Goal: Task Accomplishment & Management: Complete application form

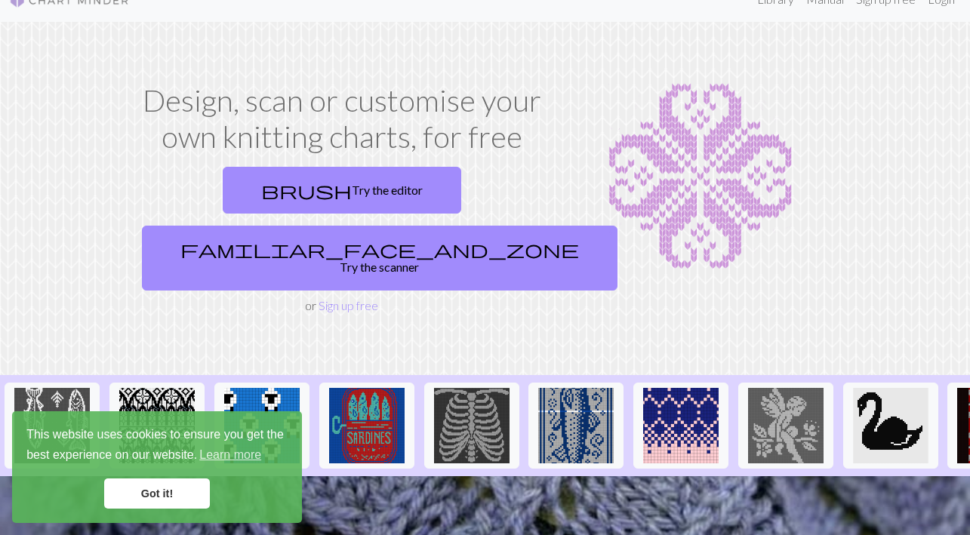
scroll to position [61, 0]
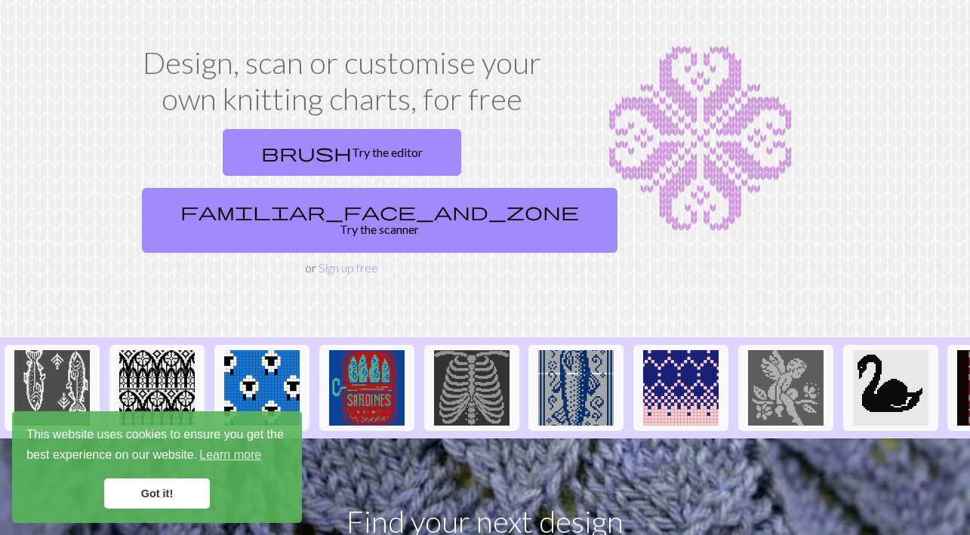
click at [165, 482] on link "Got it!" at bounding box center [157, 494] width 106 height 30
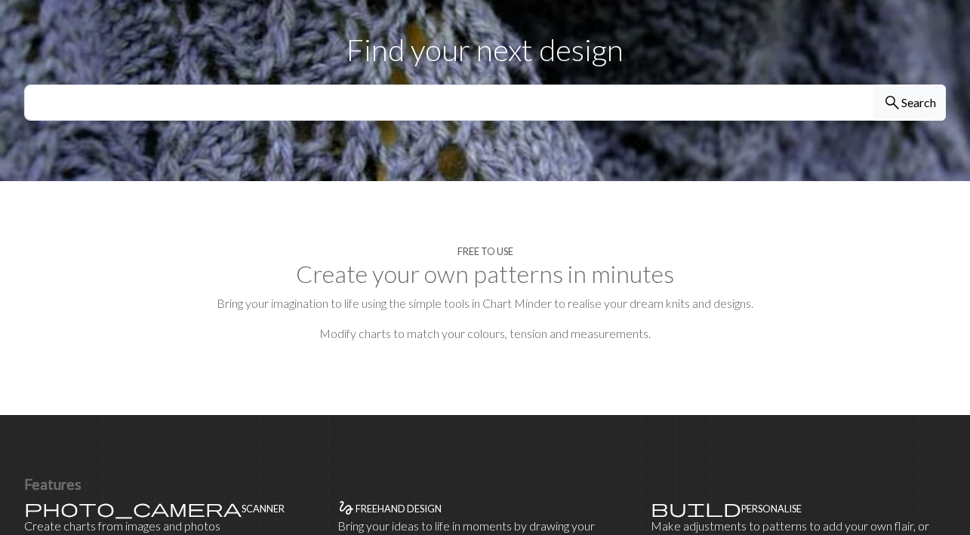
scroll to position [534, 0]
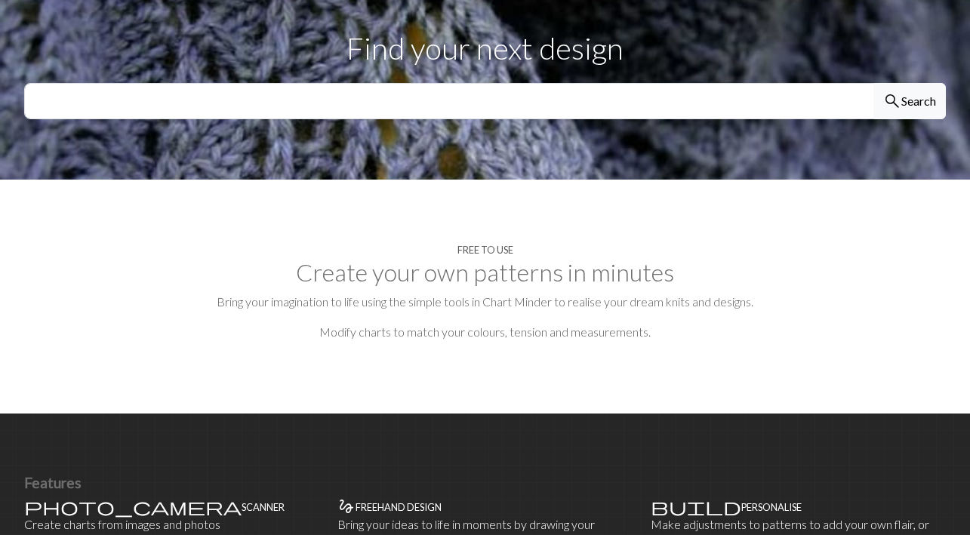
click at [504, 258] on h2 "Create your own patterns in minutes" at bounding box center [485, 272] width 922 height 29
click at [514, 258] on h2 "Create your own patterns in minutes" at bounding box center [485, 272] width 922 height 29
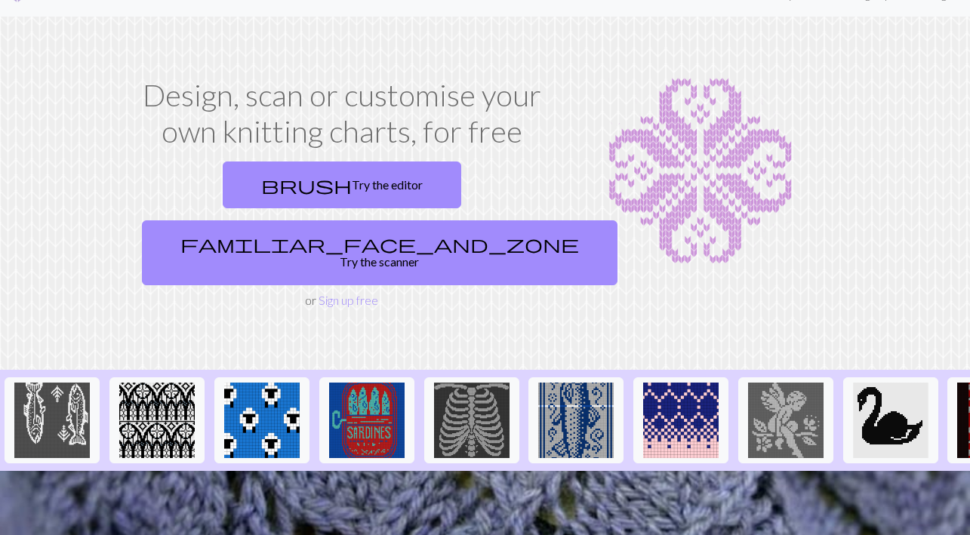
scroll to position [27, 0]
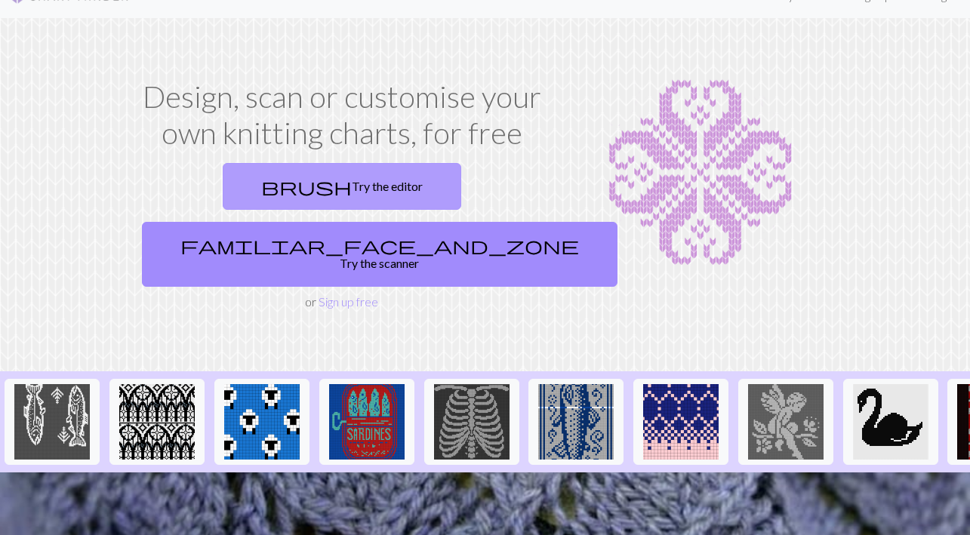
click at [254, 189] on link "brush Try the editor" at bounding box center [342, 186] width 239 height 47
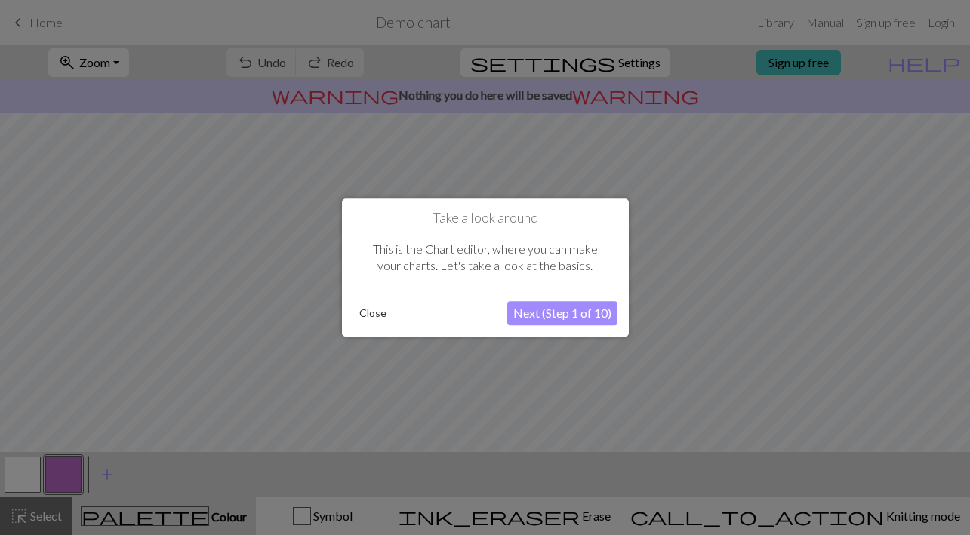
click at [529, 312] on button "Next (Step 1 of 10)" at bounding box center [562, 313] width 110 height 24
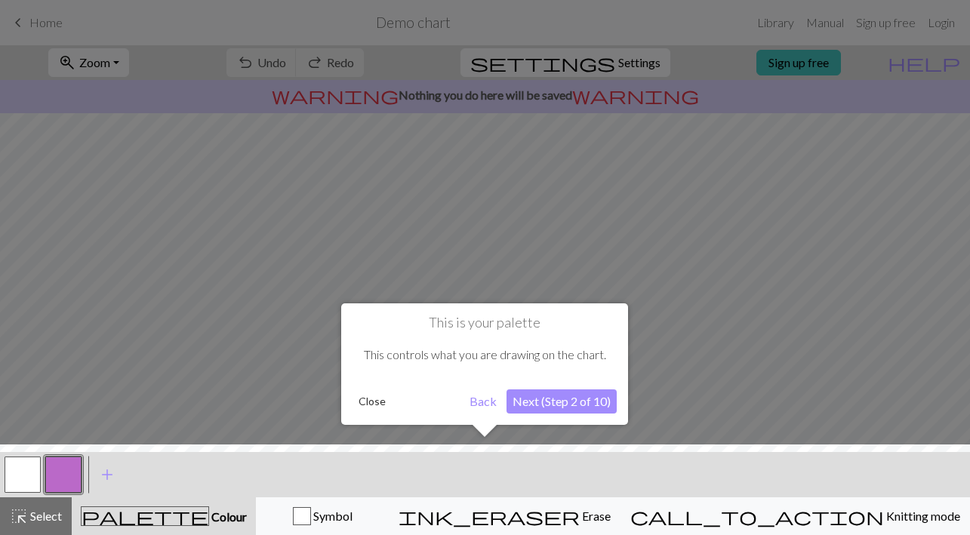
click at [536, 399] on button "Next (Step 2 of 10)" at bounding box center [561, 401] width 110 height 24
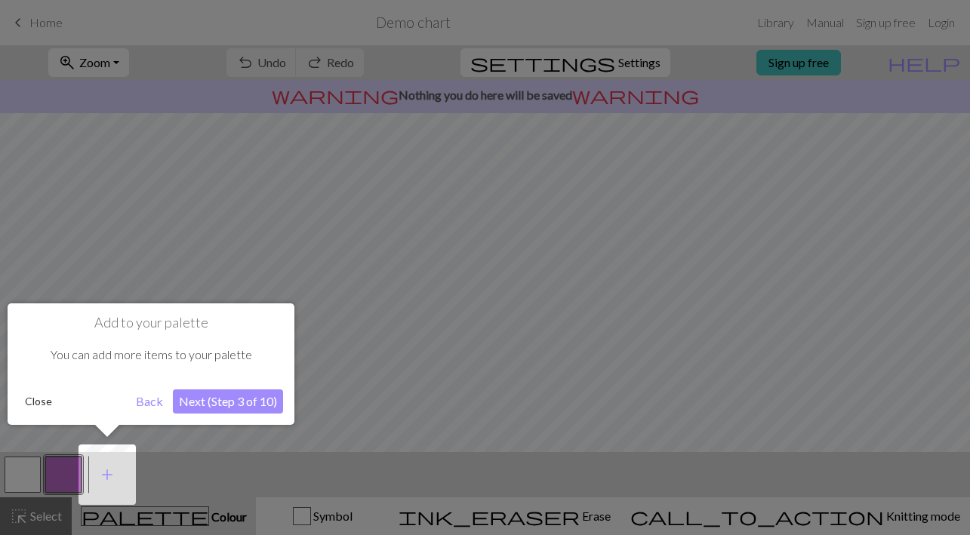
click at [236, 402] on button "Next (Step 3 of 10)" at bounding box center [228, 401] width 110 height 24
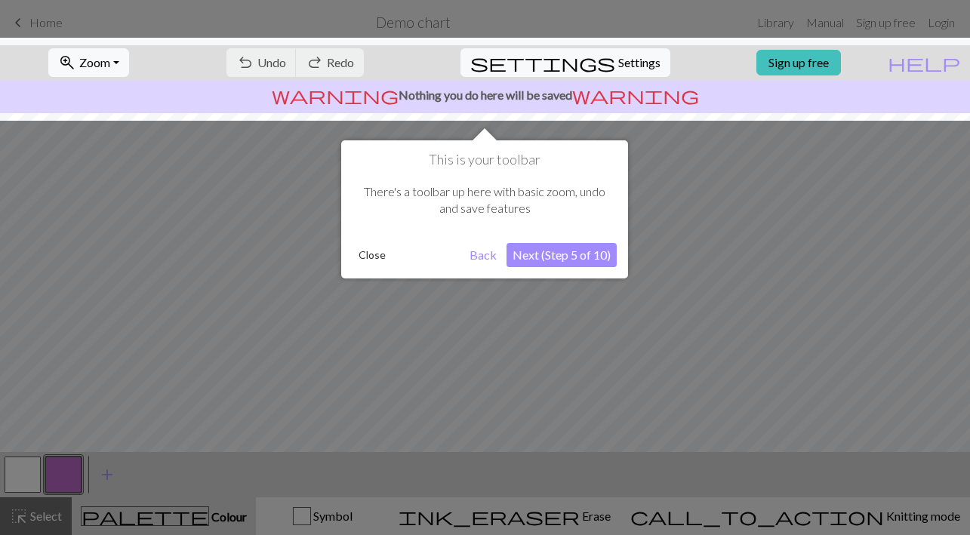
click at [534, 254] on button "Next (Step 5 of 10)" at bounding box center [561, 255] width 110 height 24
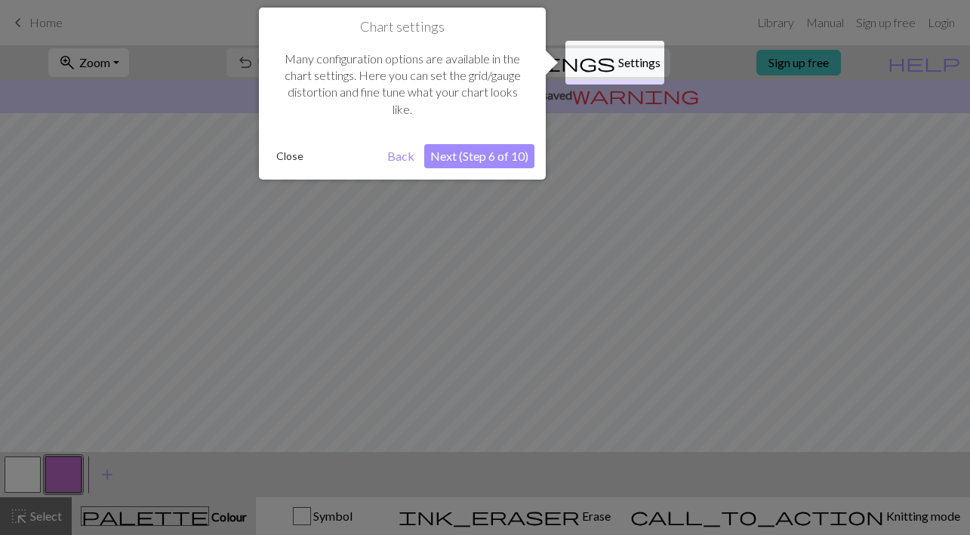
click at [487, 151] on button "Next (Step 6 of 10)" at bounding box center [479, 156] width 110 height 24
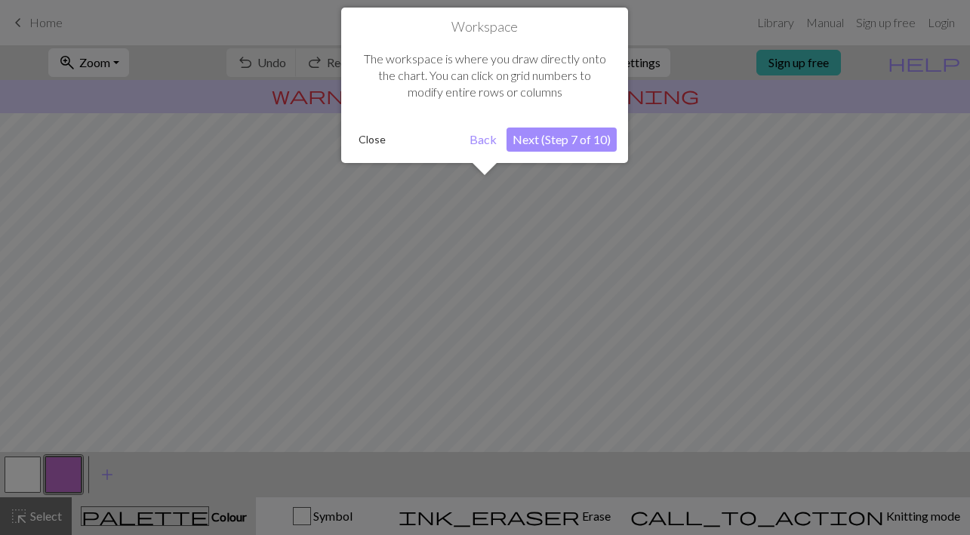
scroll to position [91, 0]
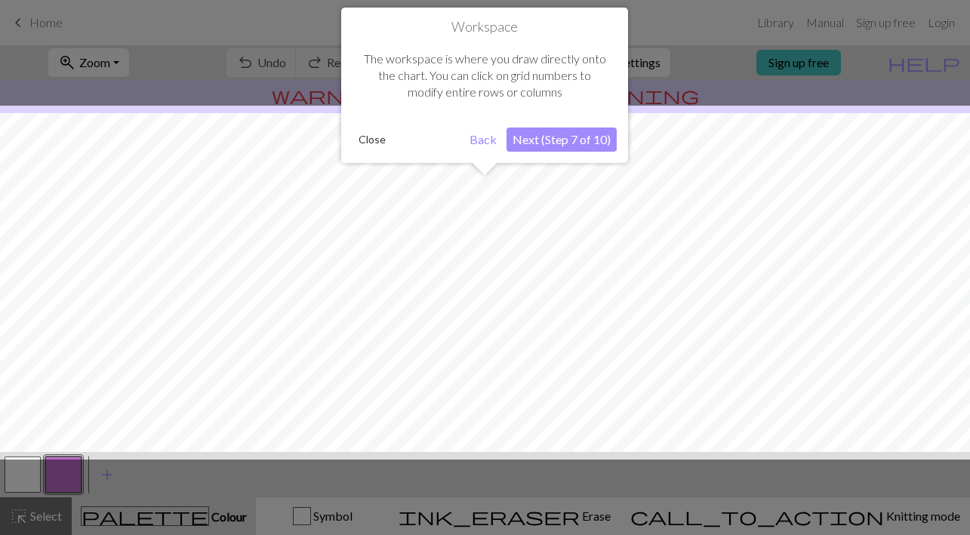
click at [533, 137] on button "Next (Step 7 of 10)" at bounding box center [561, 140] width 110 height 24
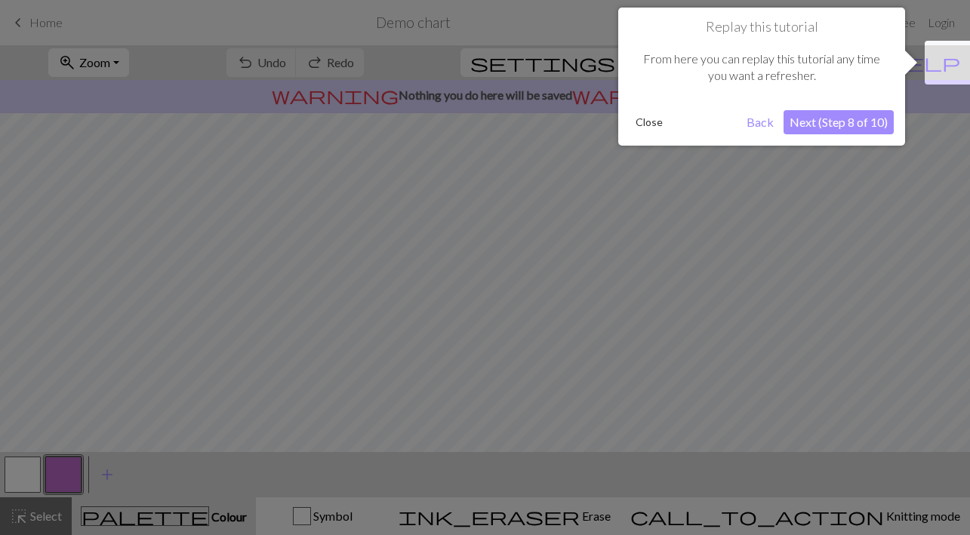
click at [815, 122] on button "Next (Step 8 of 10)" at bounding box center [839, 122] width 110 height 24
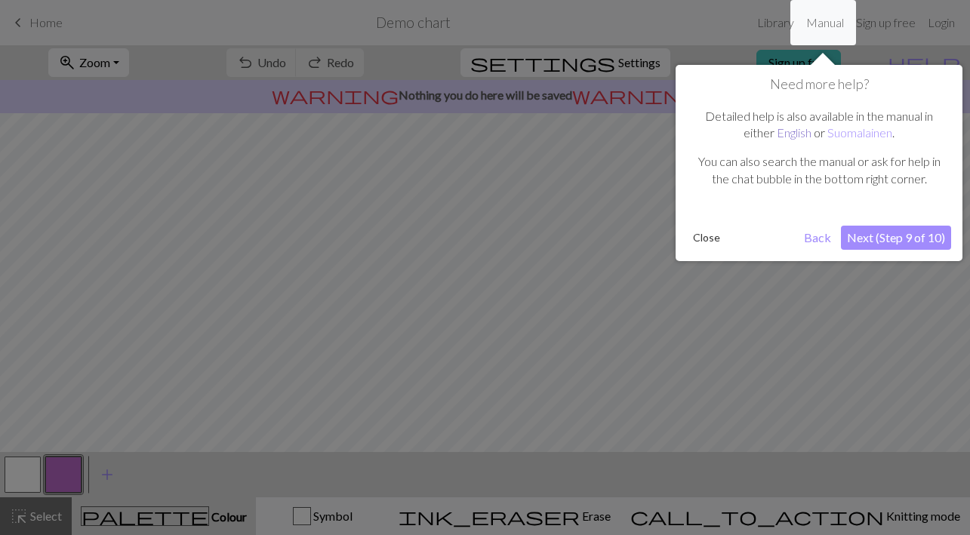
click at [798, 133] on link "English" at bounding box center [794, 132] width 35 height 14
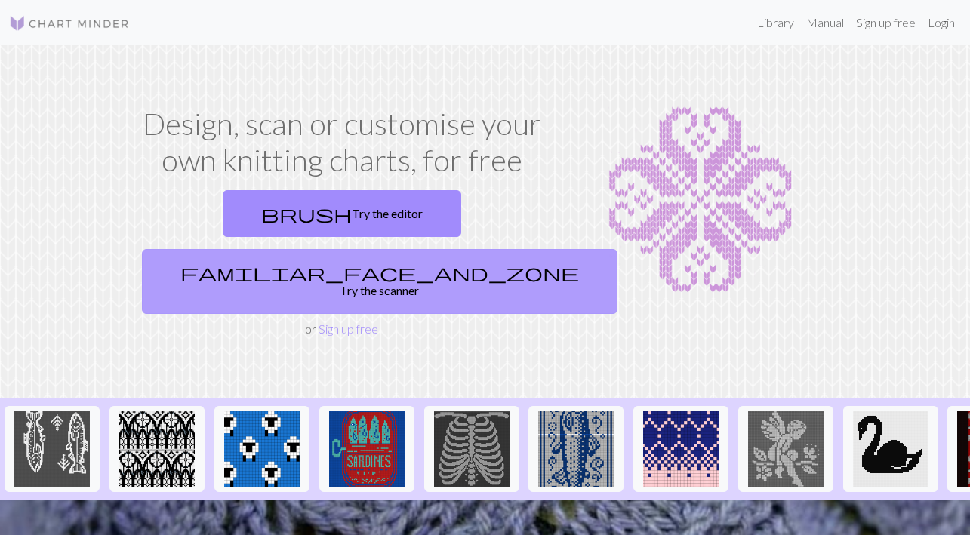
click at [434, 249] on link "familiar_face_and_zone Try the scanner" at bounding box center [380, 281] width 476 height 65
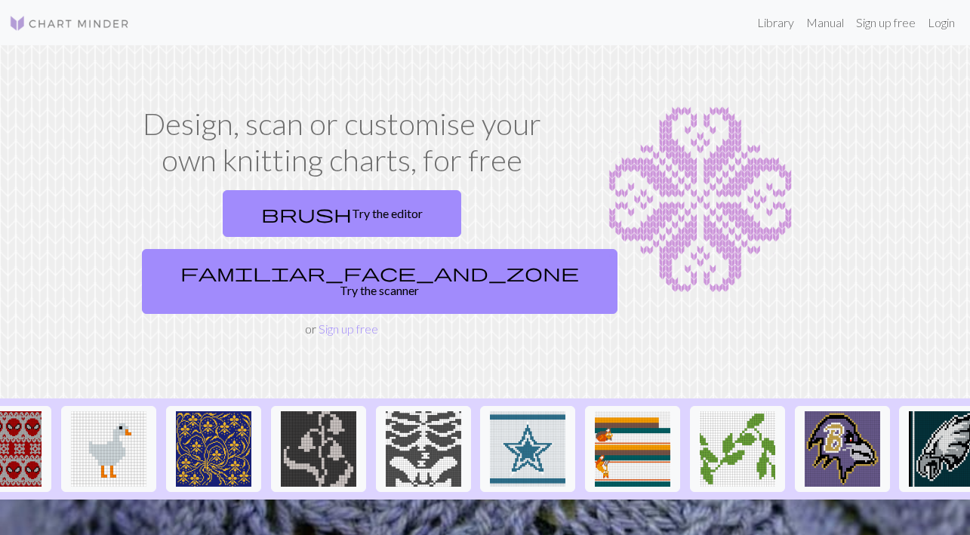
scroll to position [0, 1021]
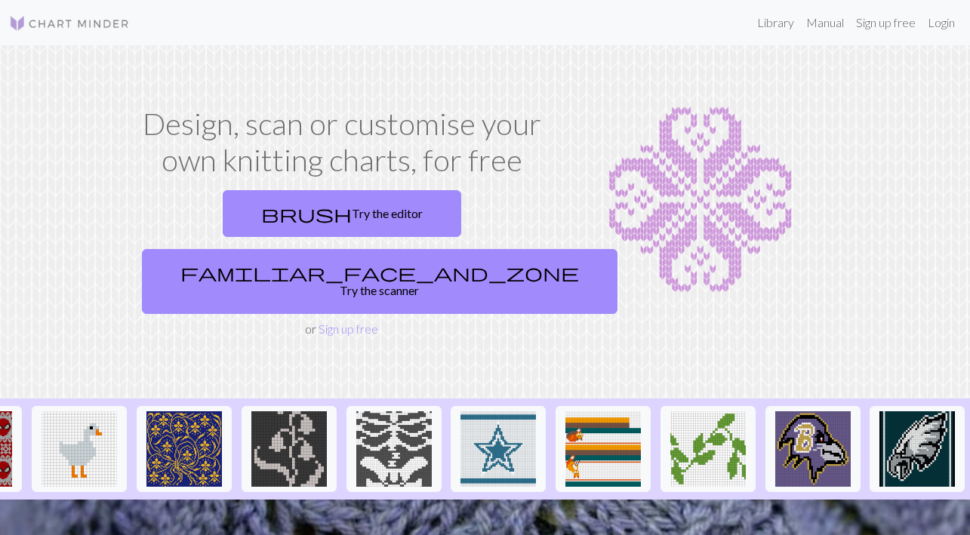
click at [574, 308] on section "Design, scan or customise your own knitting charts, for free brush Try the edit…" at bounding box center [485, 221] width 970 height 353
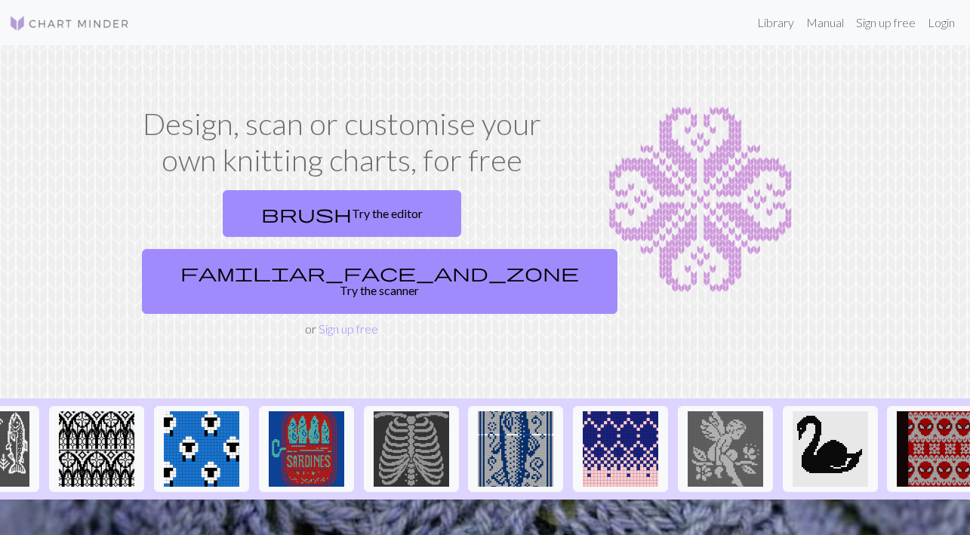
scroll to position [0, 0]
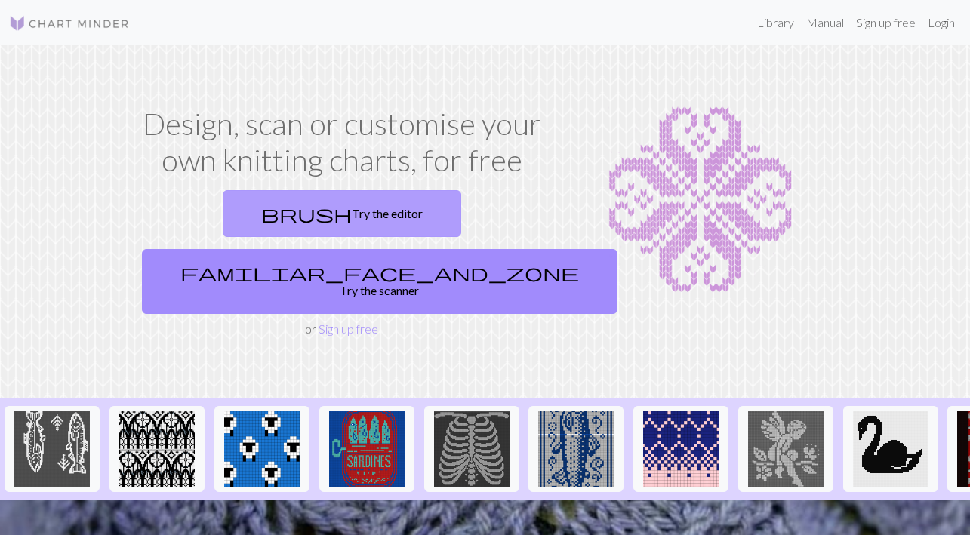
click at [255, 206] on link "brush Try the editor" at bounding box center [342, 213] width 239 height 47
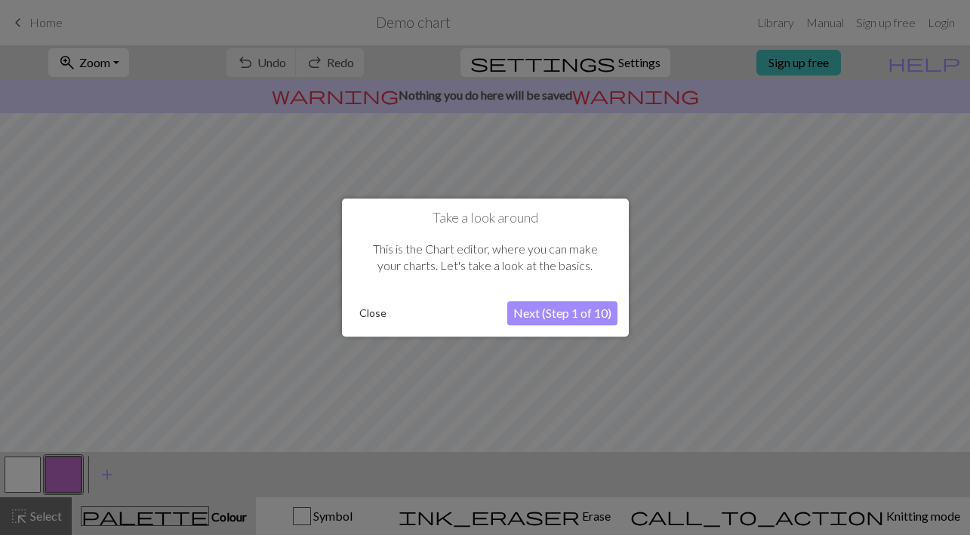
click at [366, 311] on button "Close" at bounding box center [372, 313] width 39 height 23
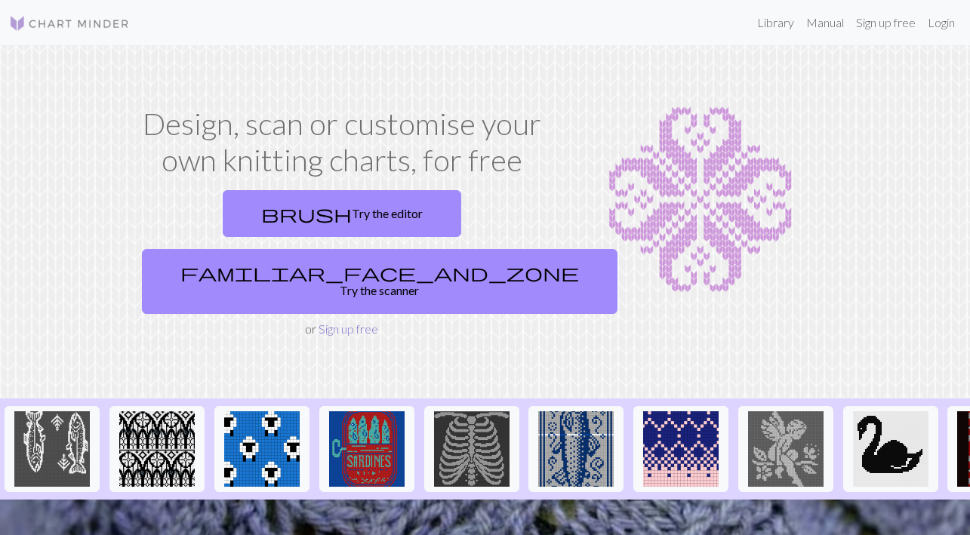
click at [337, 322] on link "Sign up free" at bounding box center [349, 329] width 60 height 14
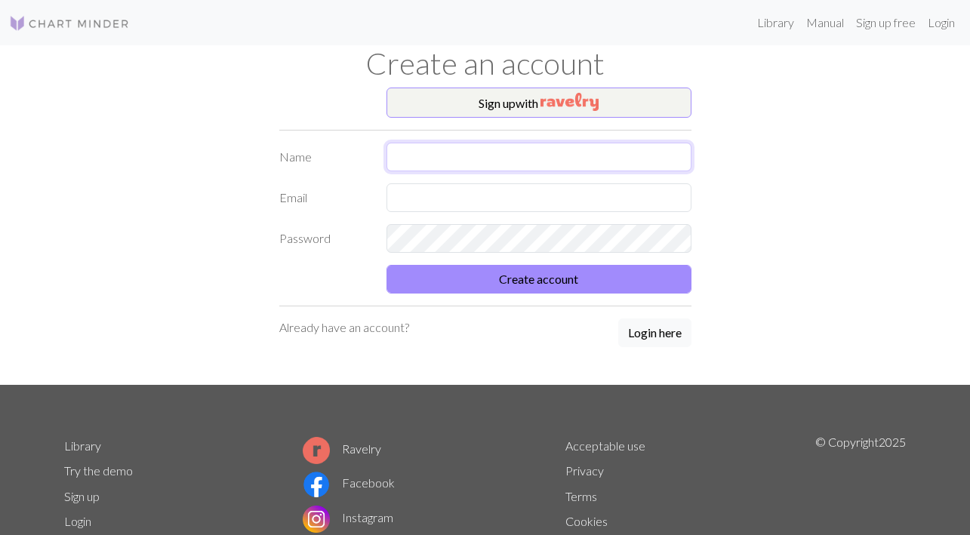
click at [431, 158] on input "text" at bounding box center [538, 157] width 305 height 29
click at [259, 91] on div "Sign up with Name Email Password Create account Already have an account? Login …" at bounding box center [485, 236] width 861 height 297
